Goal: Find contact information: Find contact information

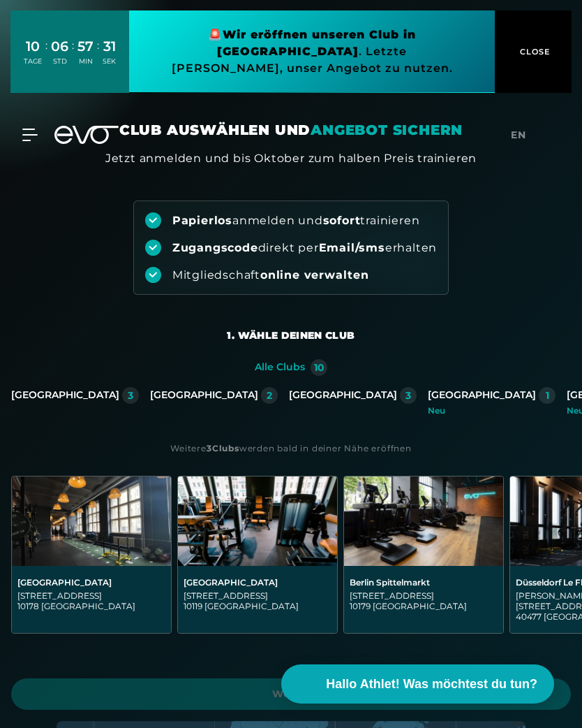
click at [119, 392] on div "[GEOGRAPHIC_DATA]" at bounding box center [65, 395] width 108 height 13
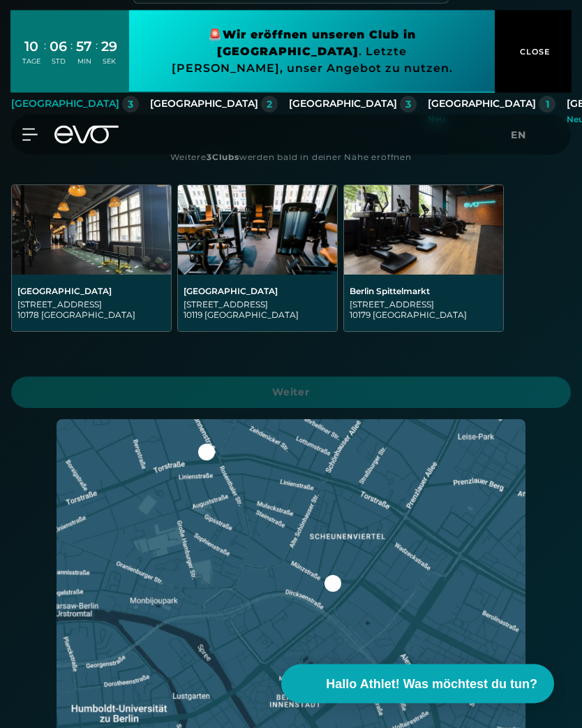
scroll to position [290, 0]
click at [221, 263] on img at bounding box center [257, 230] width 159 height 89
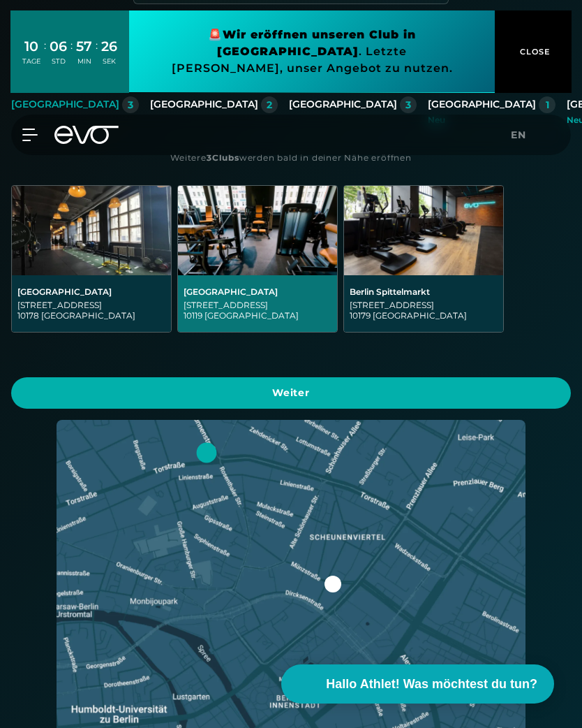
click at [121, 392] on span "Weiter" at bounding box center [291, 392] width 526 height 15
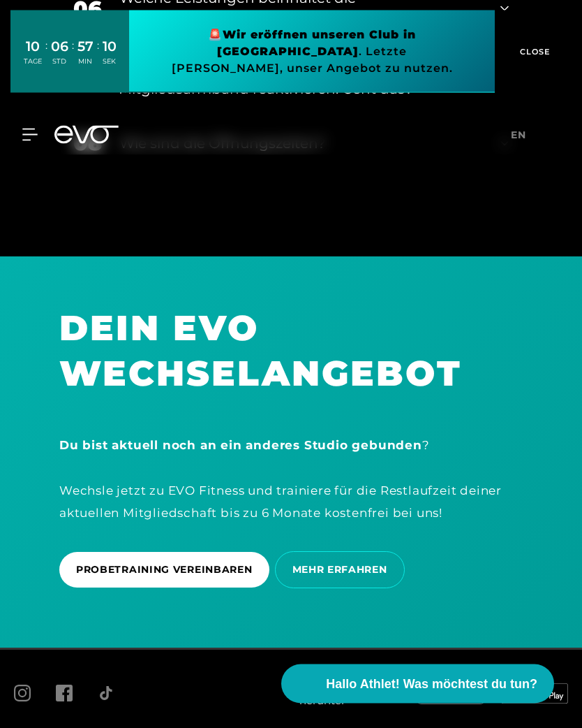
scroll to position [3708, 0]
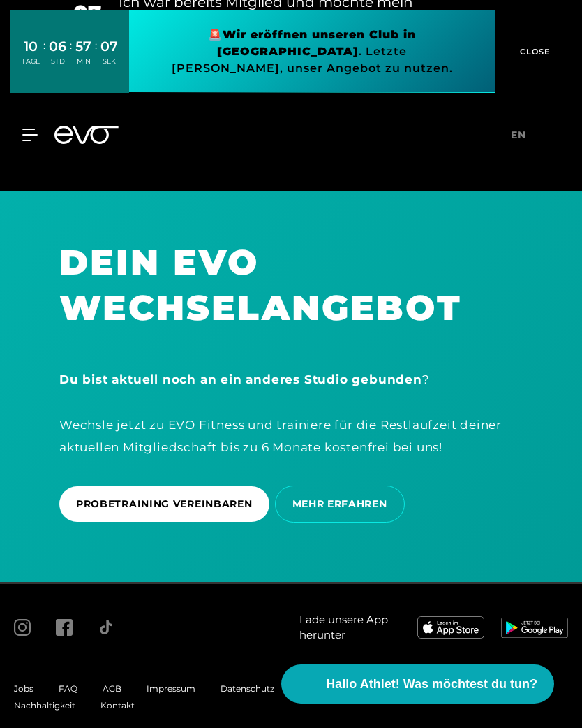
click at [101, 710] on span "Kontakt" at bounding box center [118, 705] width 34 height 10
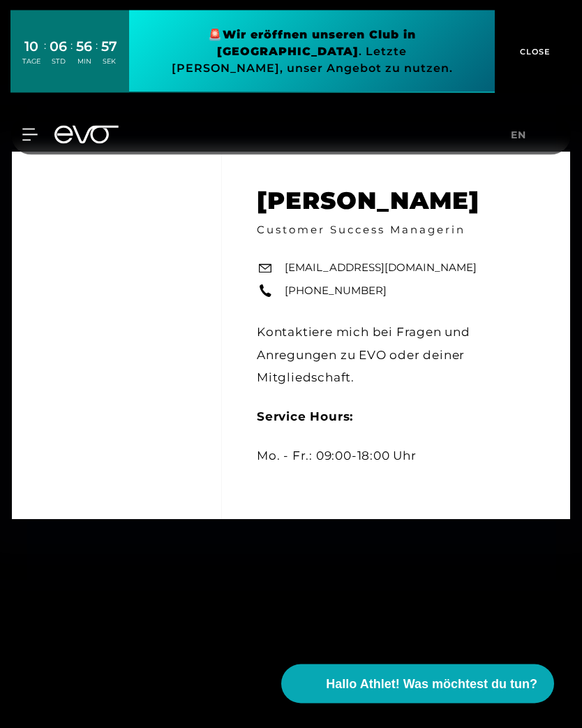
scroll to position [758, 0]
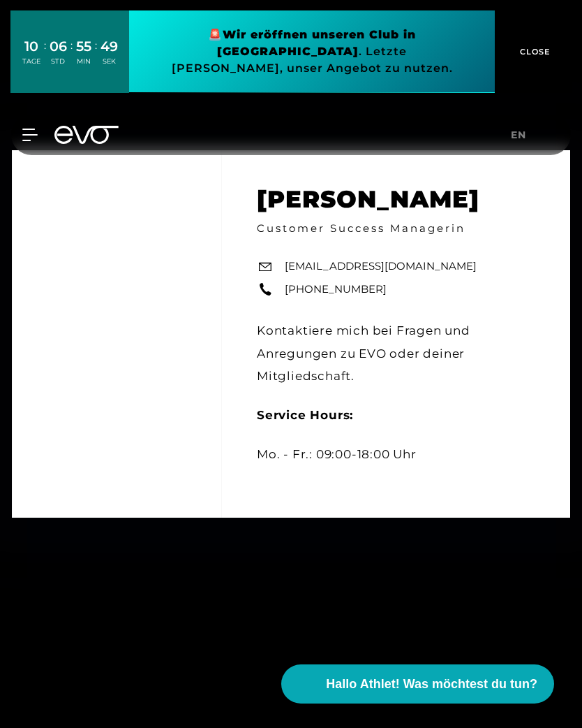
click at [478, 693] on span "Hallo Athlet! Was möchtest du tun?" at bounding box center [432, 684] width 212 height 19
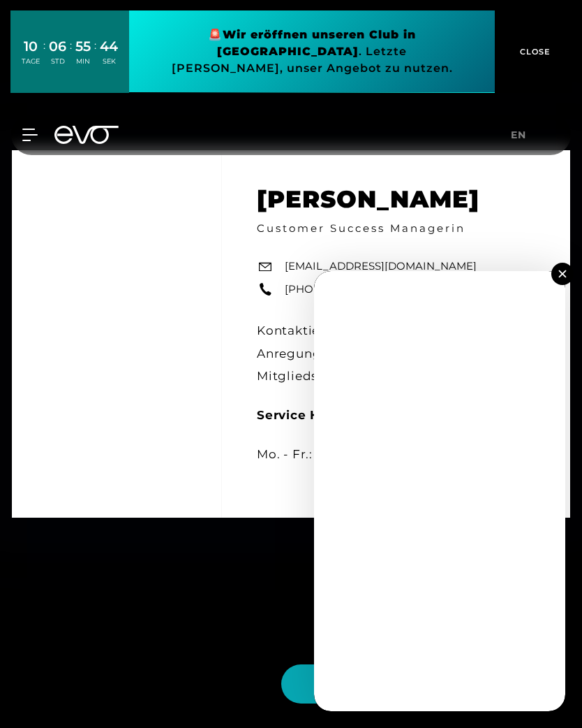
scroll to position [794, 0]
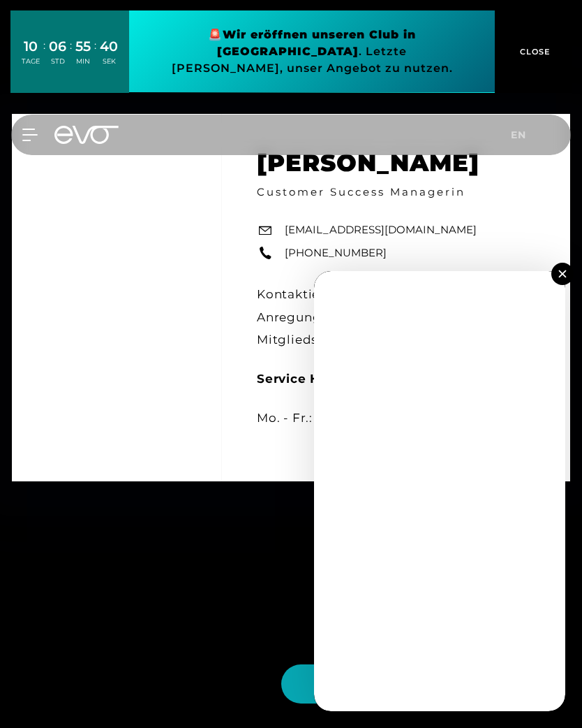
click at [565, 277] on img at bounding box center [563, 274] width 8 height 8
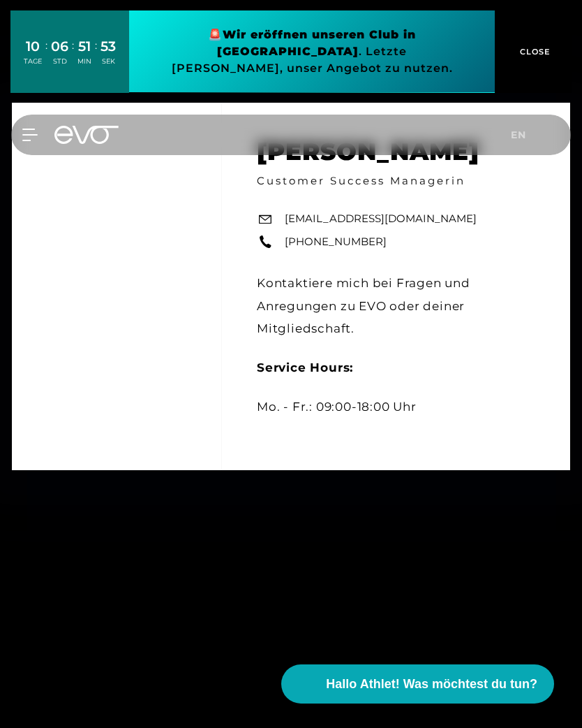
click at [54, 647] on div "Bianca Schubert Bianca Schubert Customer Success Managerin support@evofitness.d…" at bounding box center [291, 286] width 582 height 728
click at [60, 645] on div "Bianca Schubert Bianca Schubert Customer Success Managerin support@evofitness.d…" at bounding box center [291, 286] width 582 height 728
click at [529, 47] on span "CLOSE" at bounding box center [534, 51] width 34 height 13
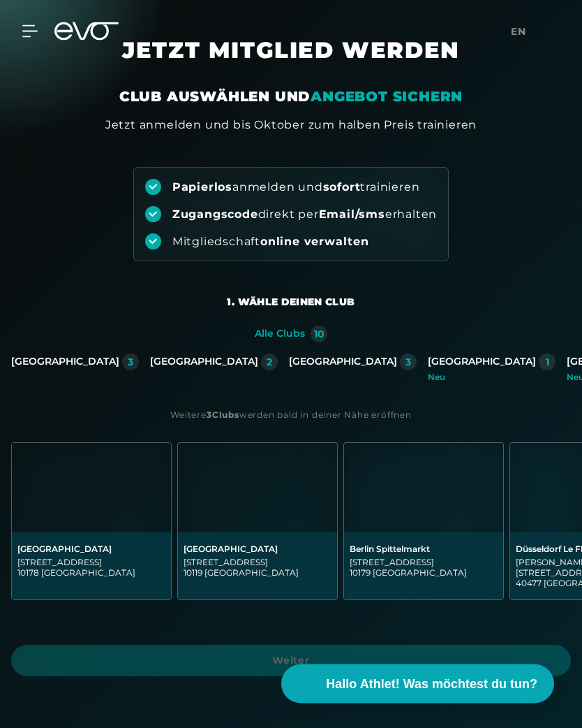
scroll to position [34, 0]
click at [26, 29] on icon at bounding box center [29, 31] width 15 height 13
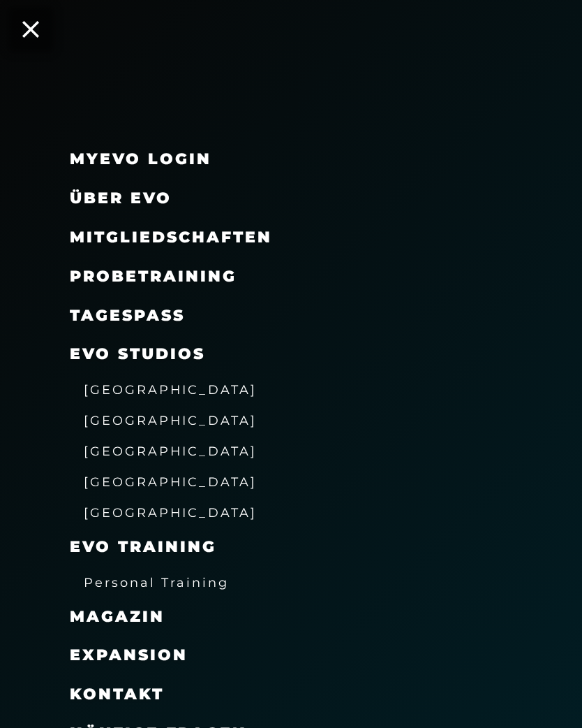
click at [84, 311] on link "TAGESPASS" at bounding box center [127, 315] width 115 height 19
